Goal: Check status: Check status

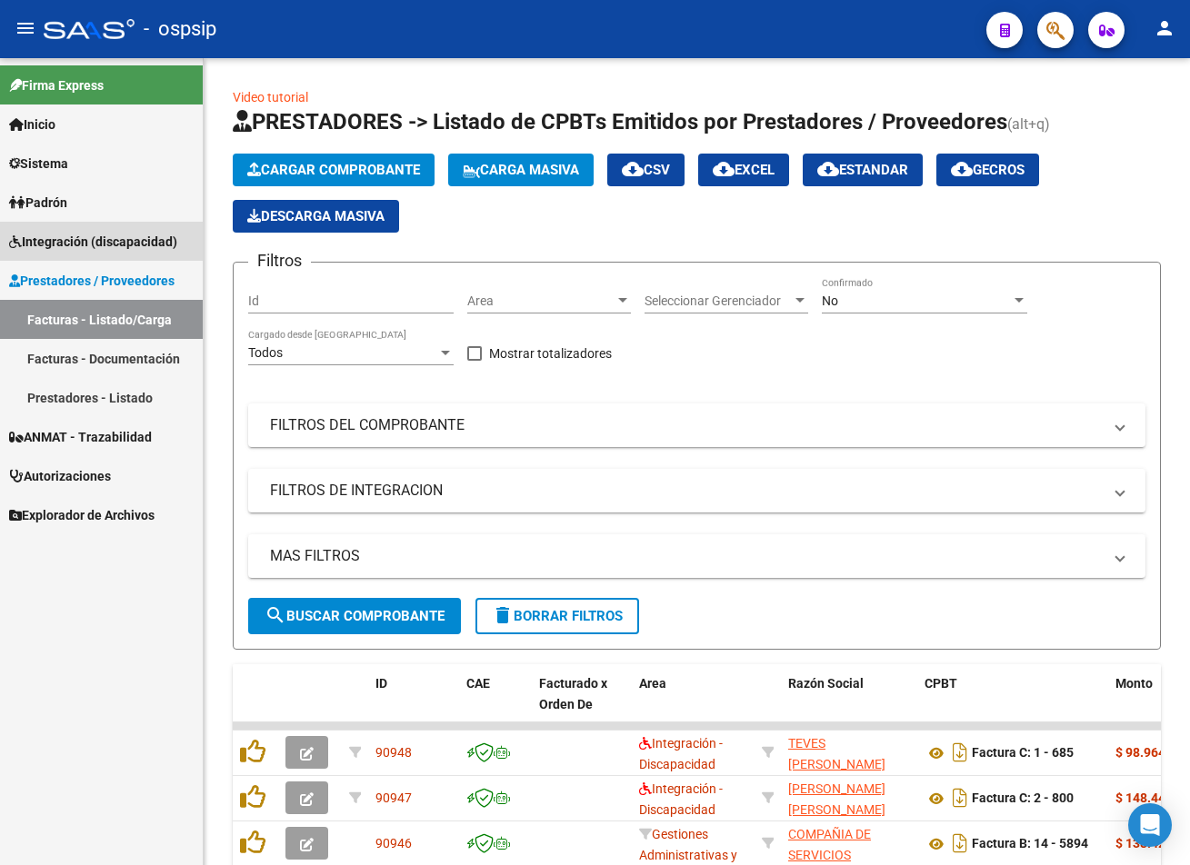
click at [122, 225] on link "Integración (discapacidad)" at bounding box center [101, 241] width 203 height 39
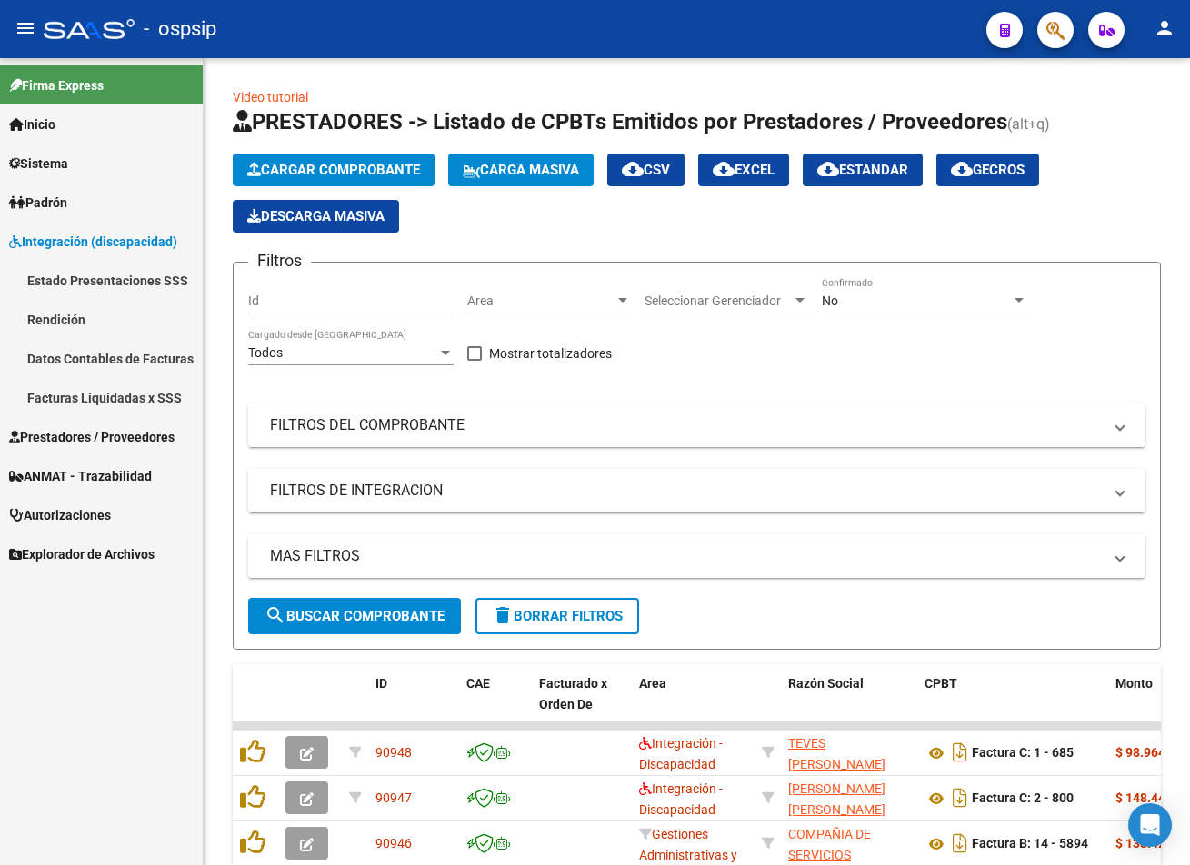
click at [116, 324] on link "Rendición" at bounding box center [101, 319] width 203 height 39
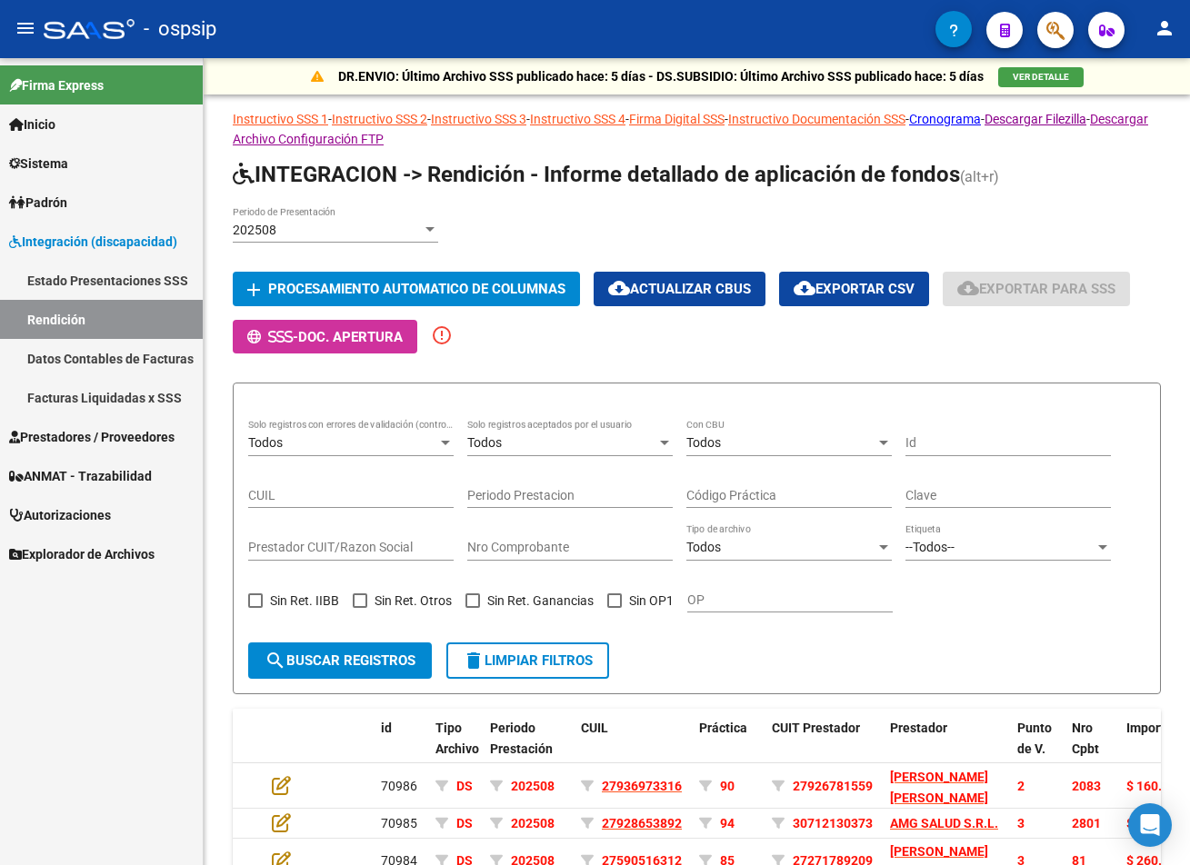
click at [88, 385] on link "Facturas Liquidadas x SSS" at bounding box center [101, 397] width 203 height 39
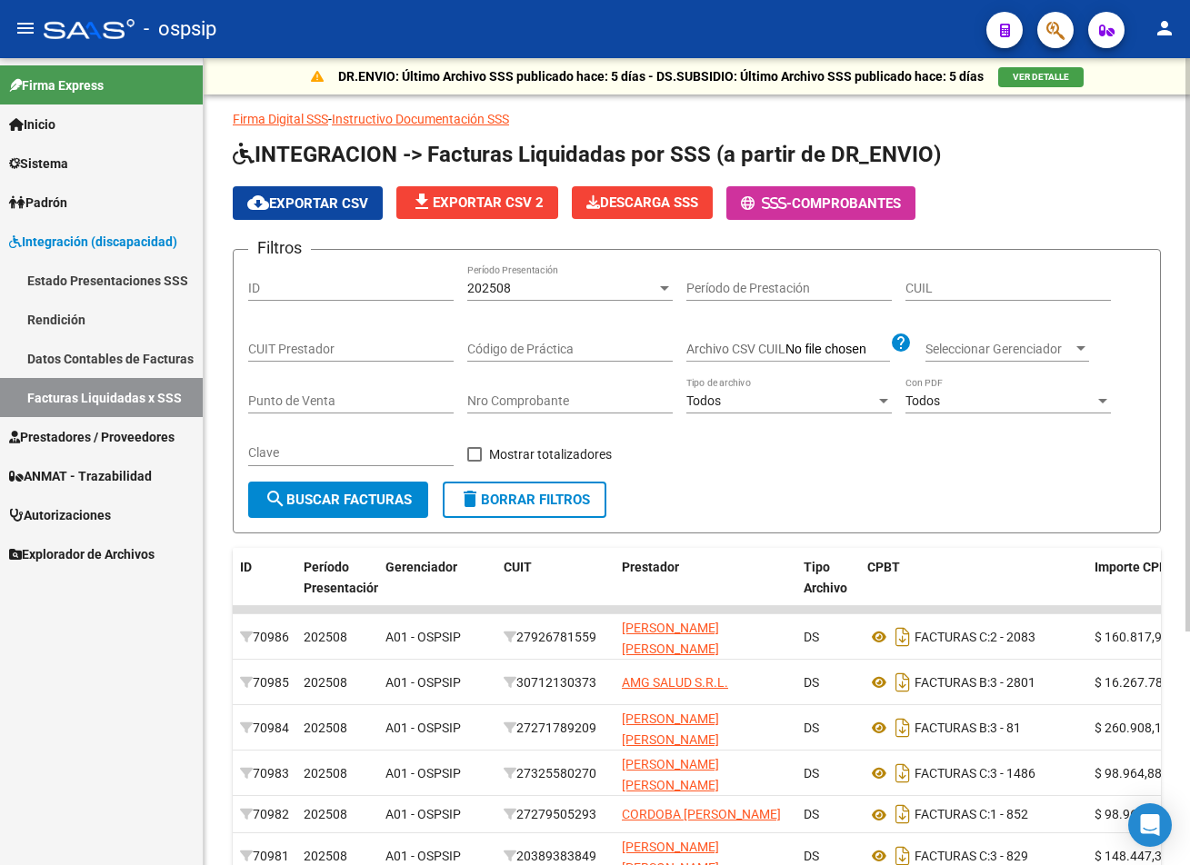
click at [335, 344] on input "CUIT Prestador" at bounding box center [350, 349] width 205 height 15
paste input "27-33633084-5"
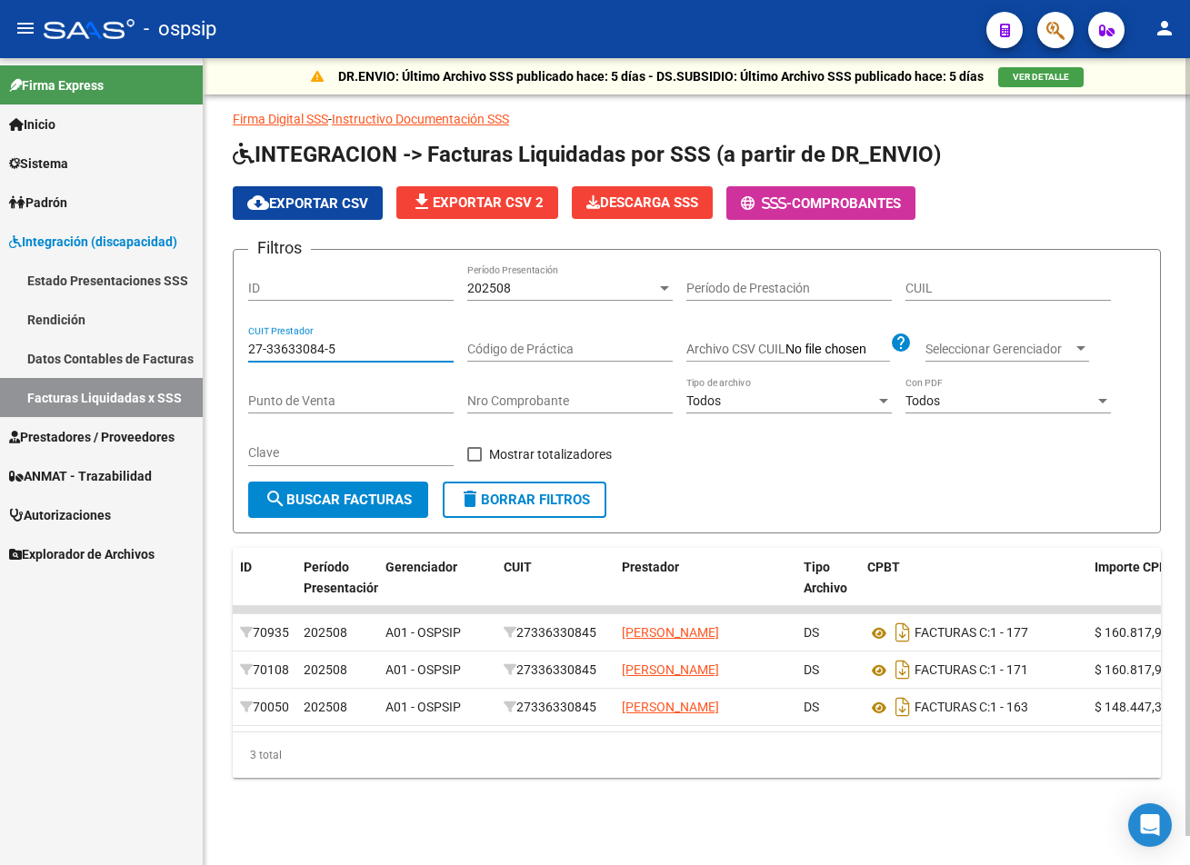
type input "27-33633084-5"
